Goal: Transaction & Acquisition: Register for event/course

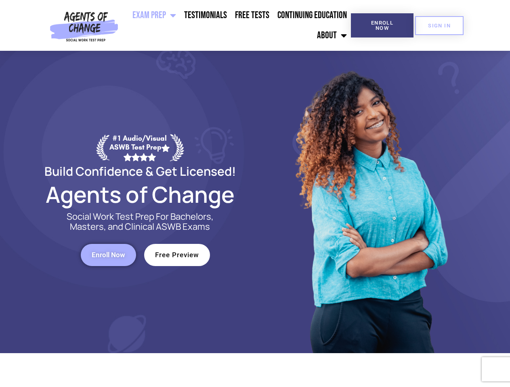
click at [255, 194] on div at bounding box center [370, 202] width 230 height 303
click at [236, 25] on ul "Exam Prep BSW Exam Prep: ASWB Bachelors Level Exam LMSW Exam Prep: ASWB Masters…" at bounding box center [235, 25] width 229 height 40
click at [382, 25] on span "Enroll Now" at bounding box center [382, 25] width 37 height 10
click at [439, 25] on span "SIGN IN" at bounding box center [439, 25] width 23 height 5
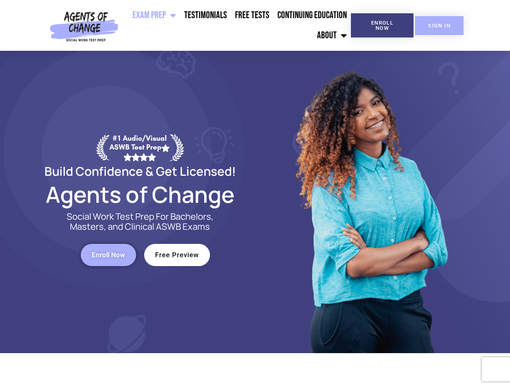
click at [439, 25] on span "SIGN IN" at bounding box center [439, 25] width 23 height 5
click at [108, 255] on span "Enroll Now" at bounding box center [108, 255] width 33 height 7
click at [177, 255] on span "Free Preview" at bounding box center [177, 255] width 44 height 7
